Goal: Information Seeking & Learning: Learn about a topic

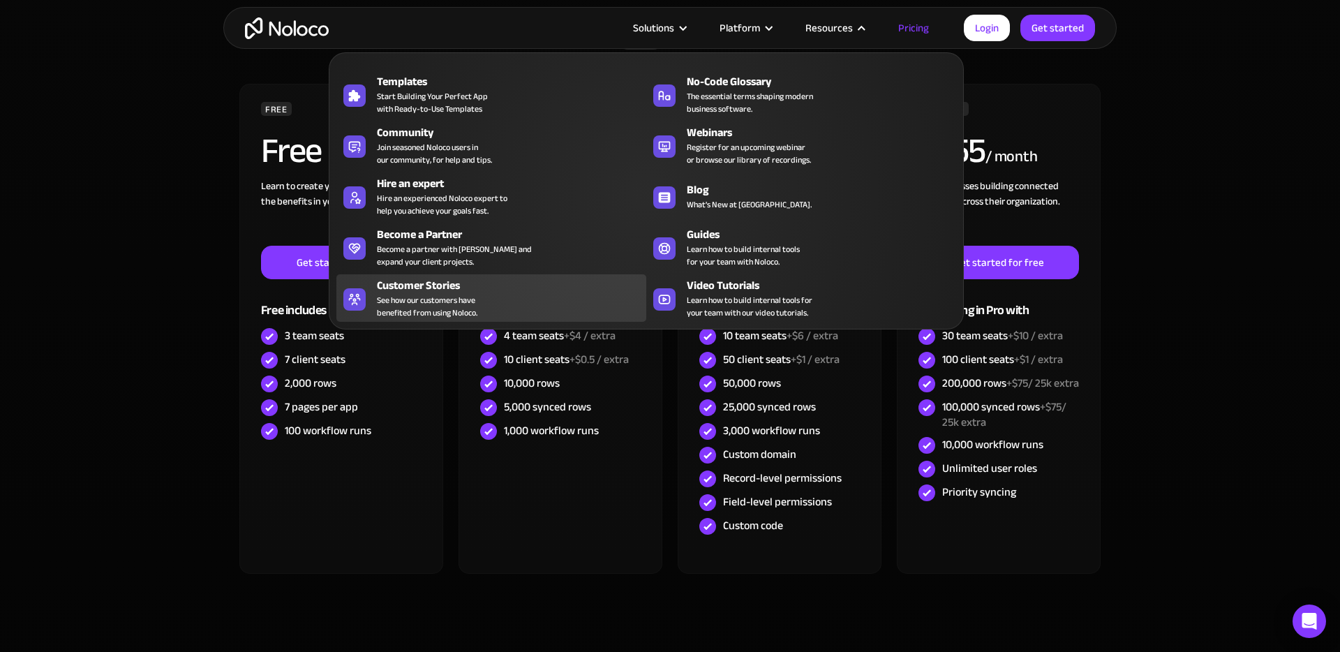
click at [442, 284] on div "Customer Stories" at bounding box center [515, 285] width 276 height 17
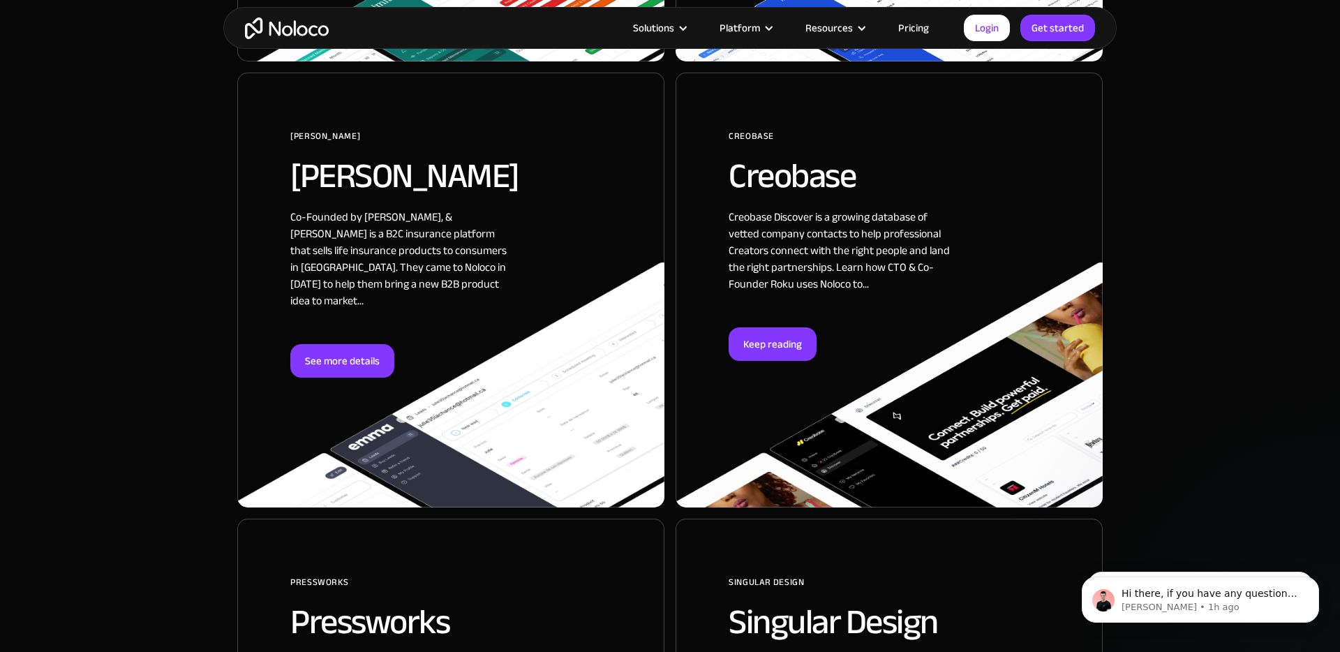
scroll to position [1733, 0]
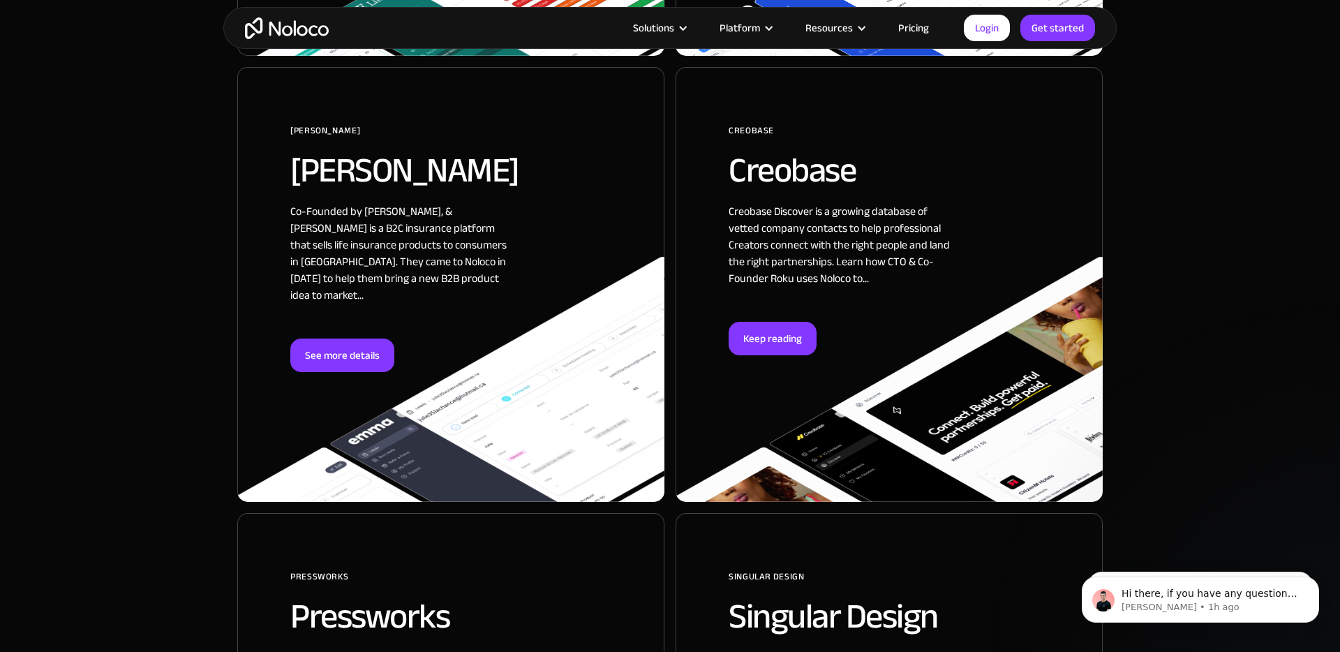
click at [517, 280] on div "[PERSON_NAME] [PERSON_NAME] Co-Founded by [PERSON_NAME], & [PERSON_NAME] is a B…" at bounding box center [450, 284] width 427 height 435
